Goal: Navigation & Orientation: Understand site structure

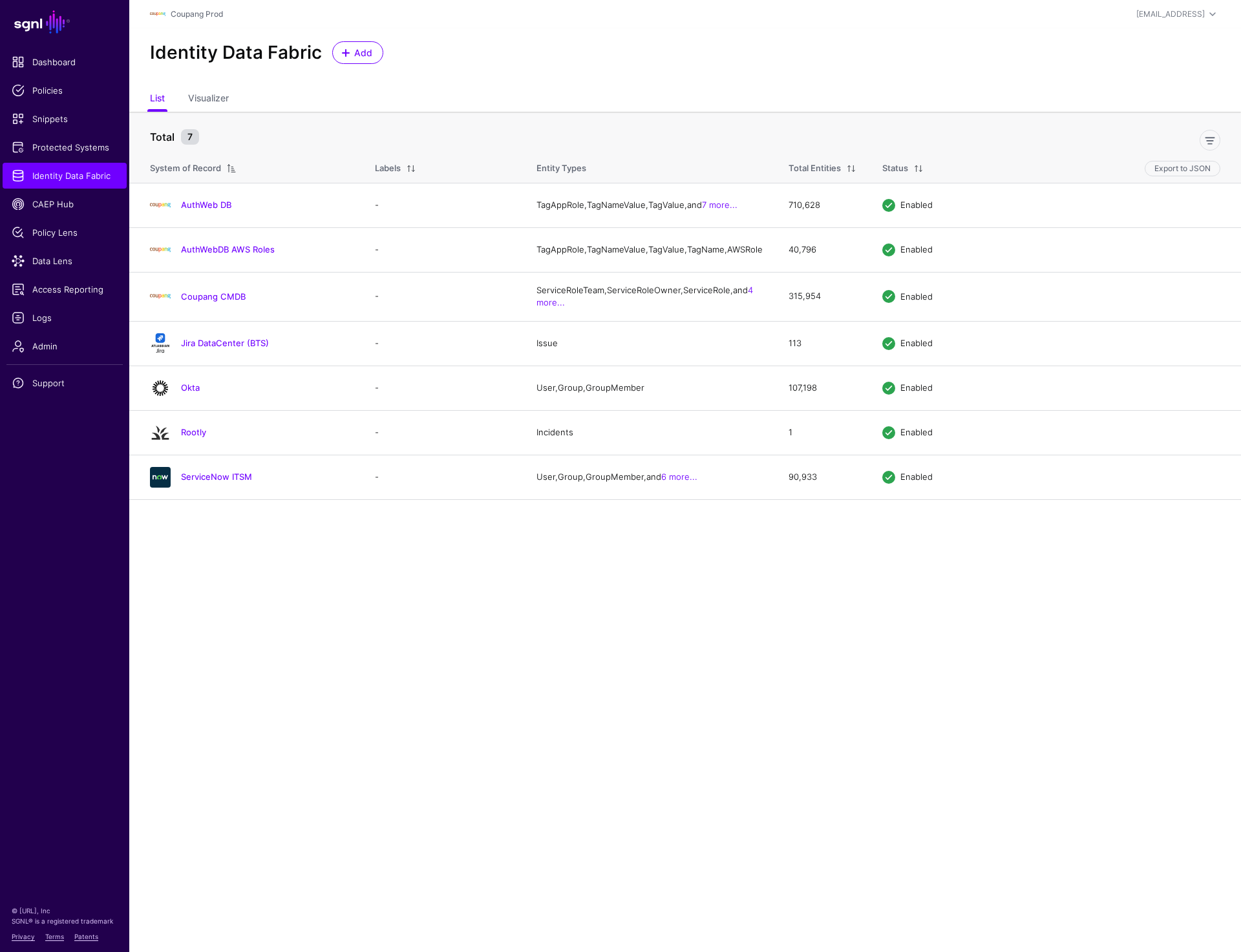
click at [583, 173] on span "Entity Types" at bounding box center [561, 168] width 50 height 10
click at [37, 179] on span "Identity Data Fabric" at bounding box center [64, 176] width 106 height 13
click at [193, 209] on link "AuthWeb DB" at bounding box center [206, 204] width 50 height 10
click at [214, 255] on link "AuthWebDB AWS Roles" at bounding box center [228, 249] width 94 height 10
click at [204, 302] on link "Coupang CMDB" at bounding box center [213, 296] width 64 height 10
